Goal: Task Accomplishment & Management: Manage account settings

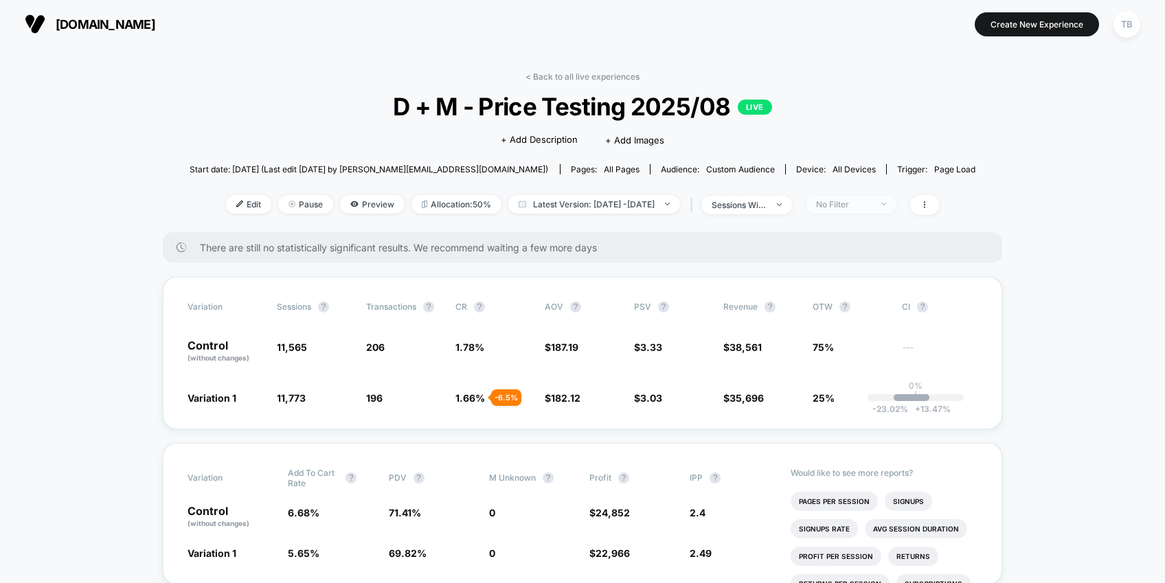
click at [871, 206] on div "No Filter" at bounding box center [843, 204] width 55 height 10
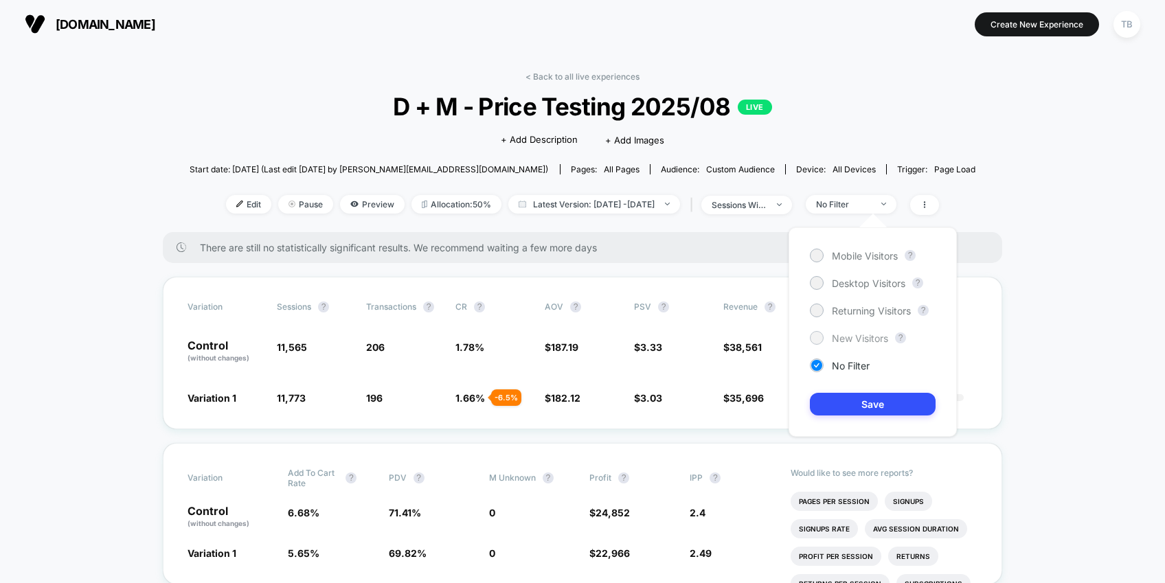
click at [817, 337] on div at bounding box center [816, 338] width 10 height 10
click at [883, 401] on button "Save" at bounding box center [873, 404] width 126 height 23
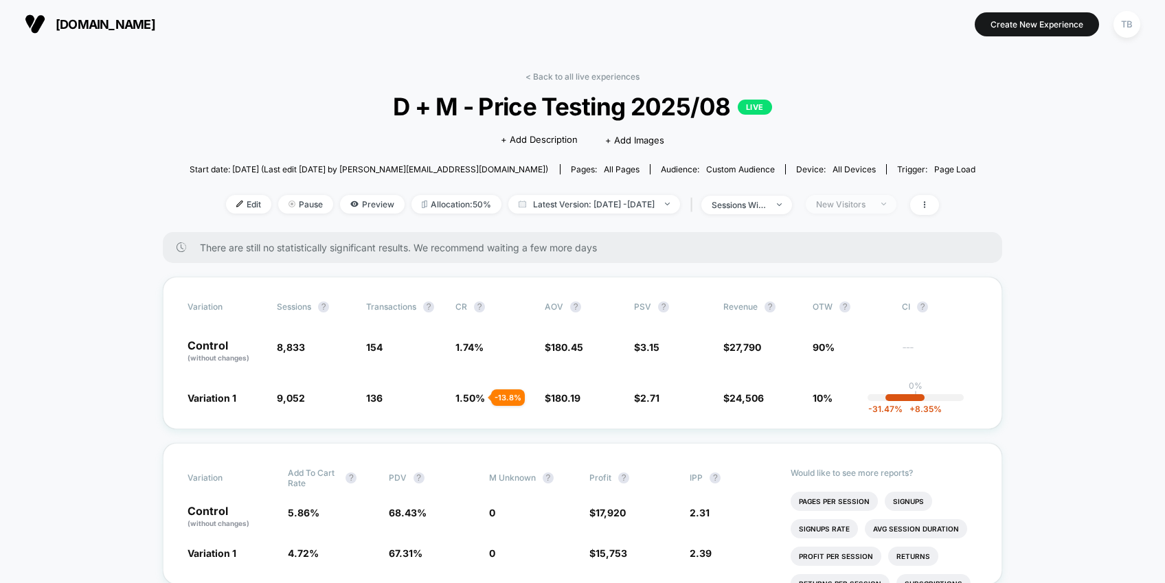
click at [897, 201] on span "New Visitors" at bounding box center [851, 204] width 91 height 19
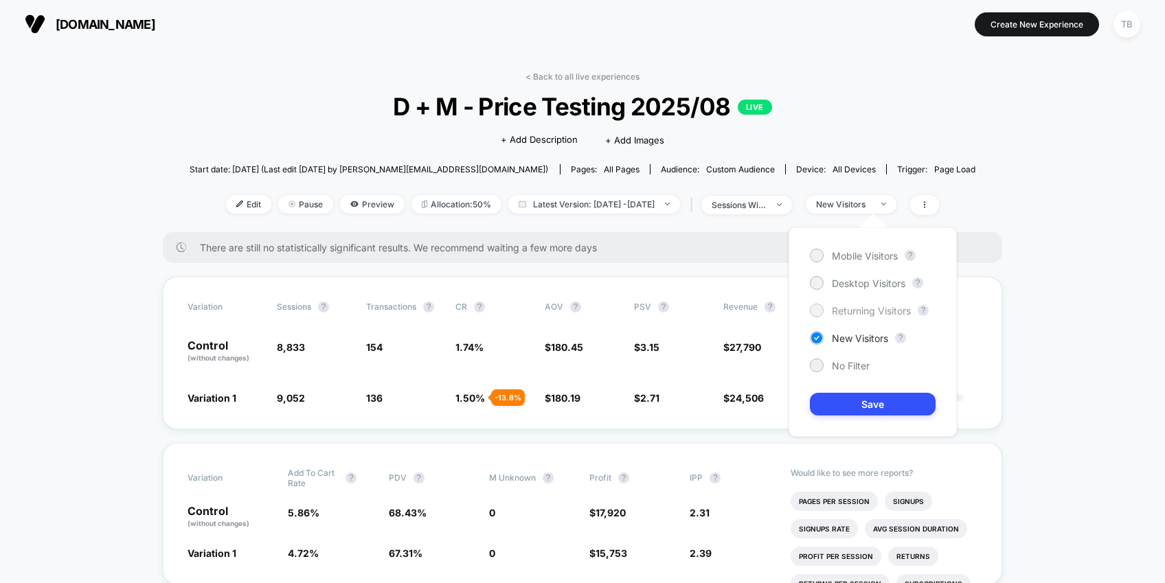
click at [879, 313] on span "Returning Visitors" at bounding box center [871, 311] width 79 height 12
click at [873, 401] on button "Save" at bounding box center [873, 404] width 126 height 23
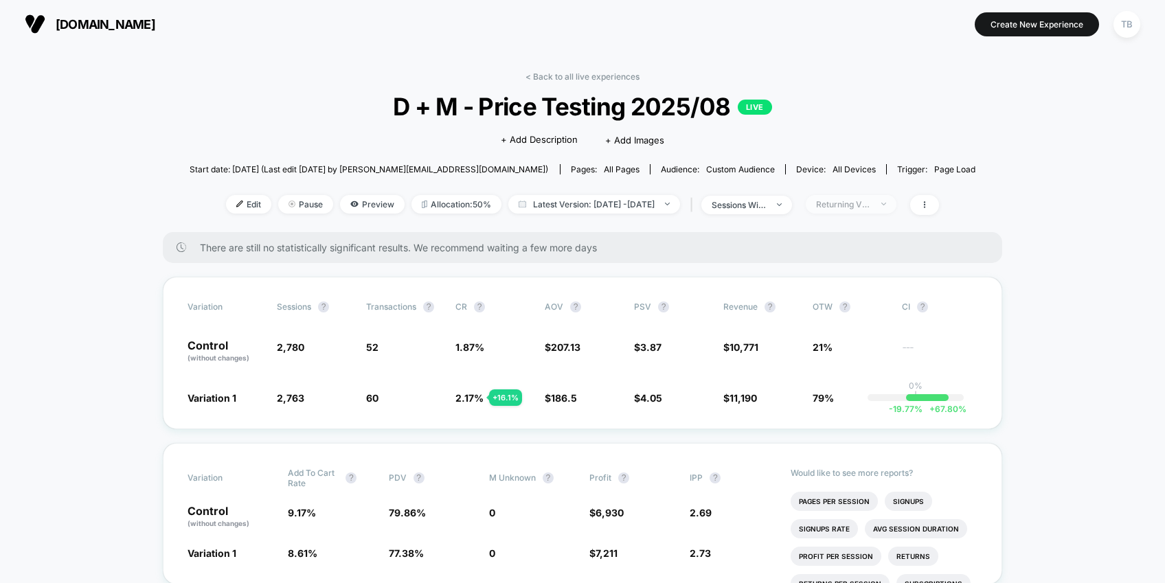
click at [871, 203] on div "Returning Visitors" at bounding box center [843, 204] width 55 height 10
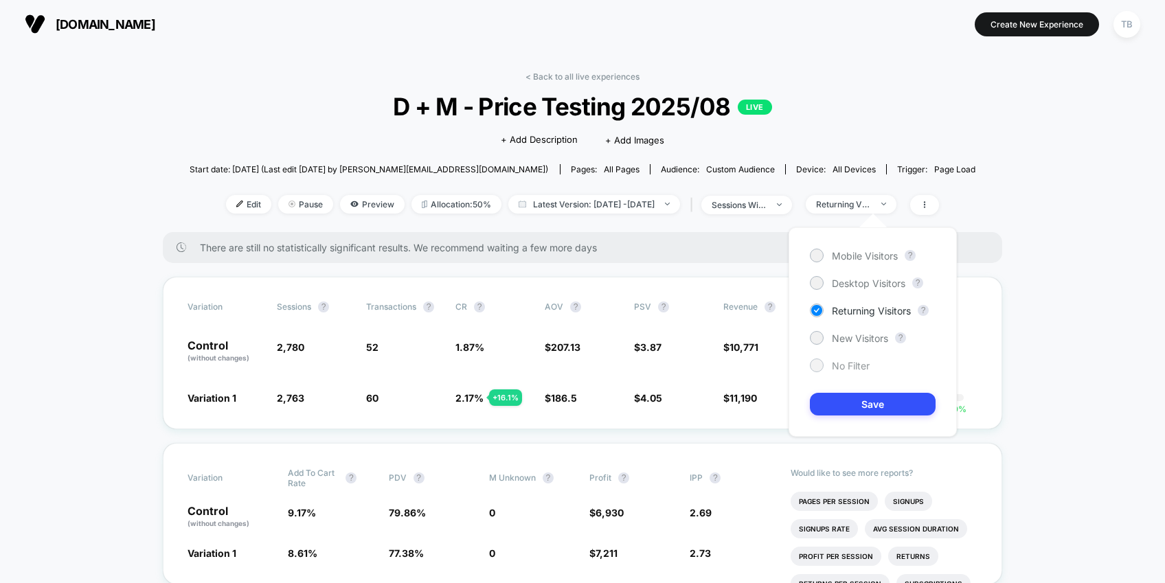
click at [838, 366] on span "No Filter" at bounding box center [851, 366] width 38 height 12
click at [850, 405] on button "Save" at bounding box center [873, 404] width 126 height 23
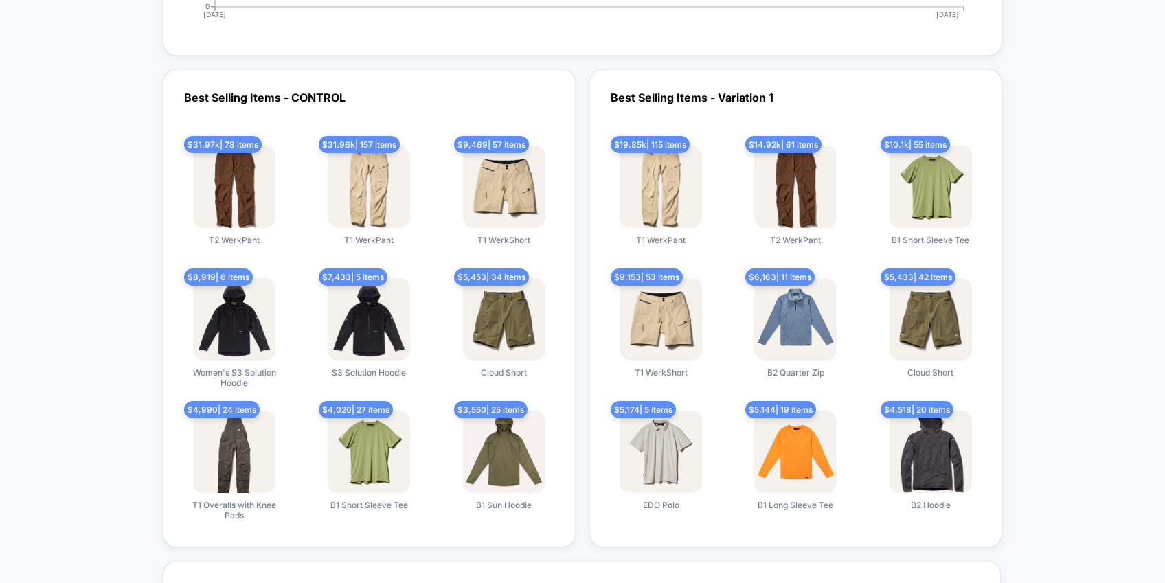
scroll to position [2597, 0]
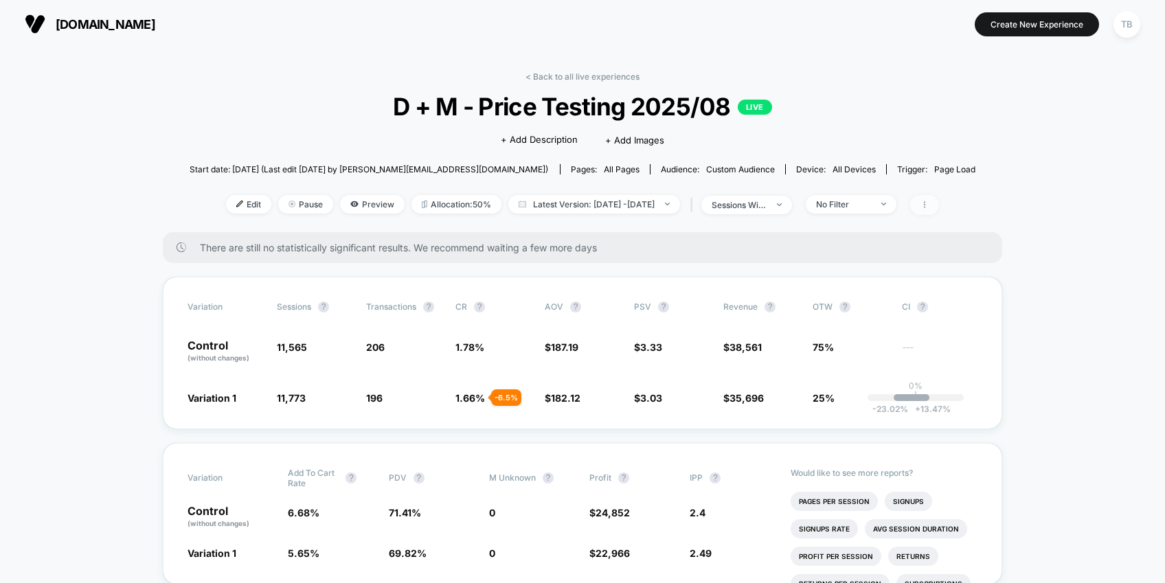
click at [939, 209] on span at bounding box center [924, 205] width 29 height 20
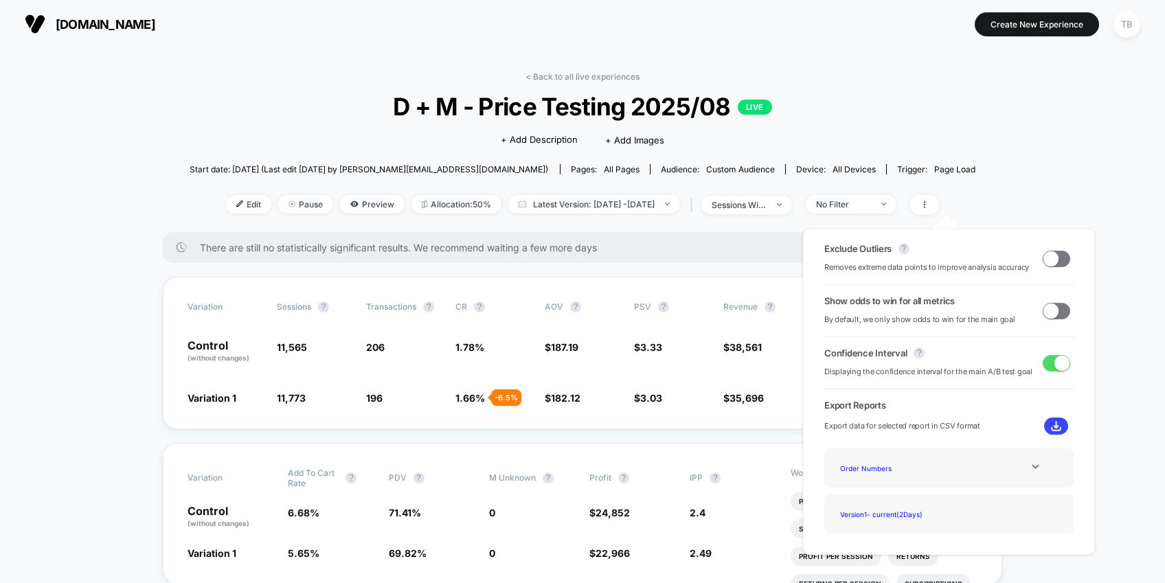
click at [1045, 262] on span at bounding box center [1051, 258] width 15 height 15
